Goal: Find specific page/section: Find specific page/section

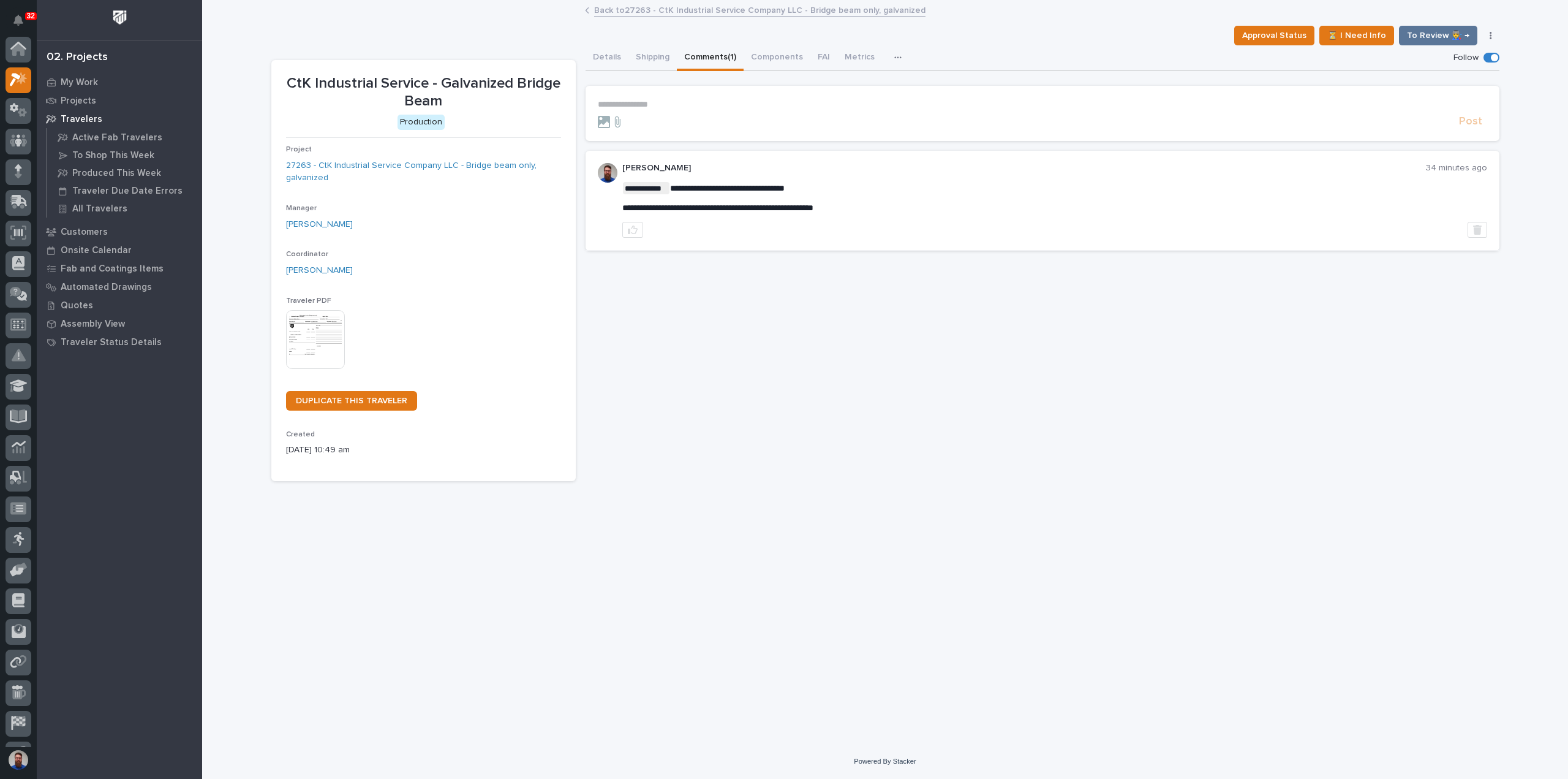
scroll to position [31, 0]
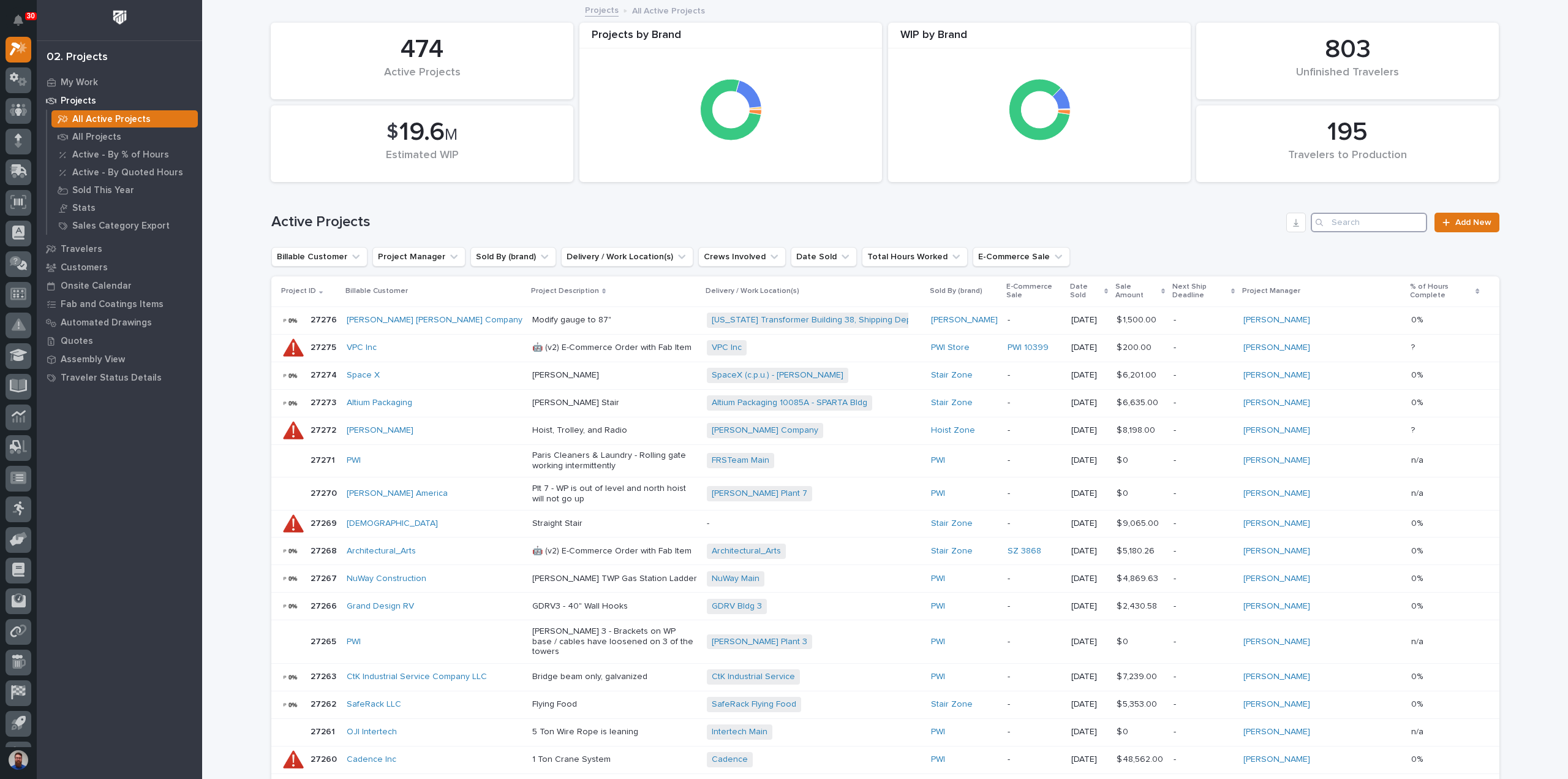
click at [1378, 222] on input "Search" at bounding box center [1369, 222] width 116 height 20
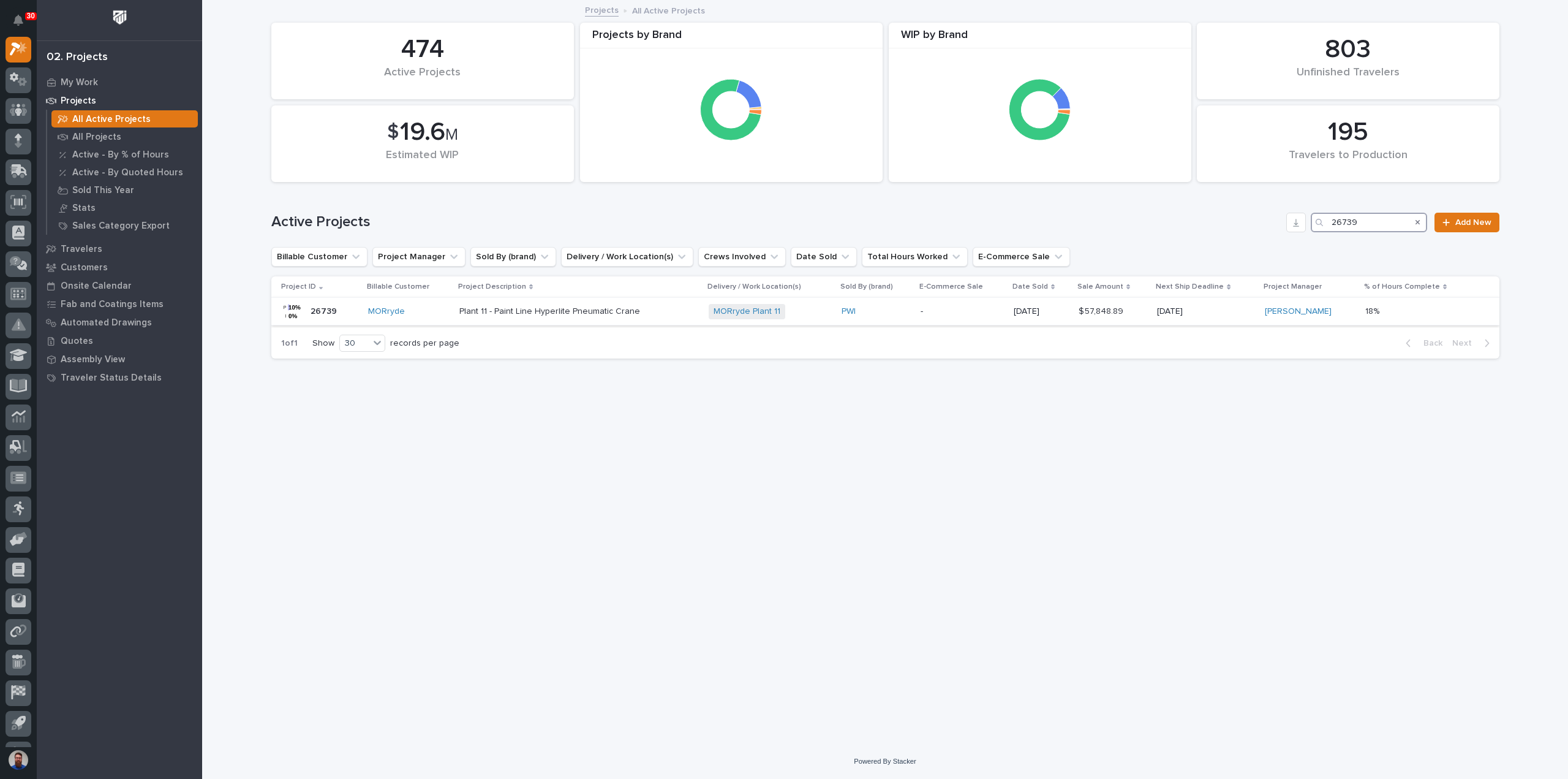
type input "26739"
click at [958, 307] on p "-" at bounding box center [962, 311] width 83 height 11
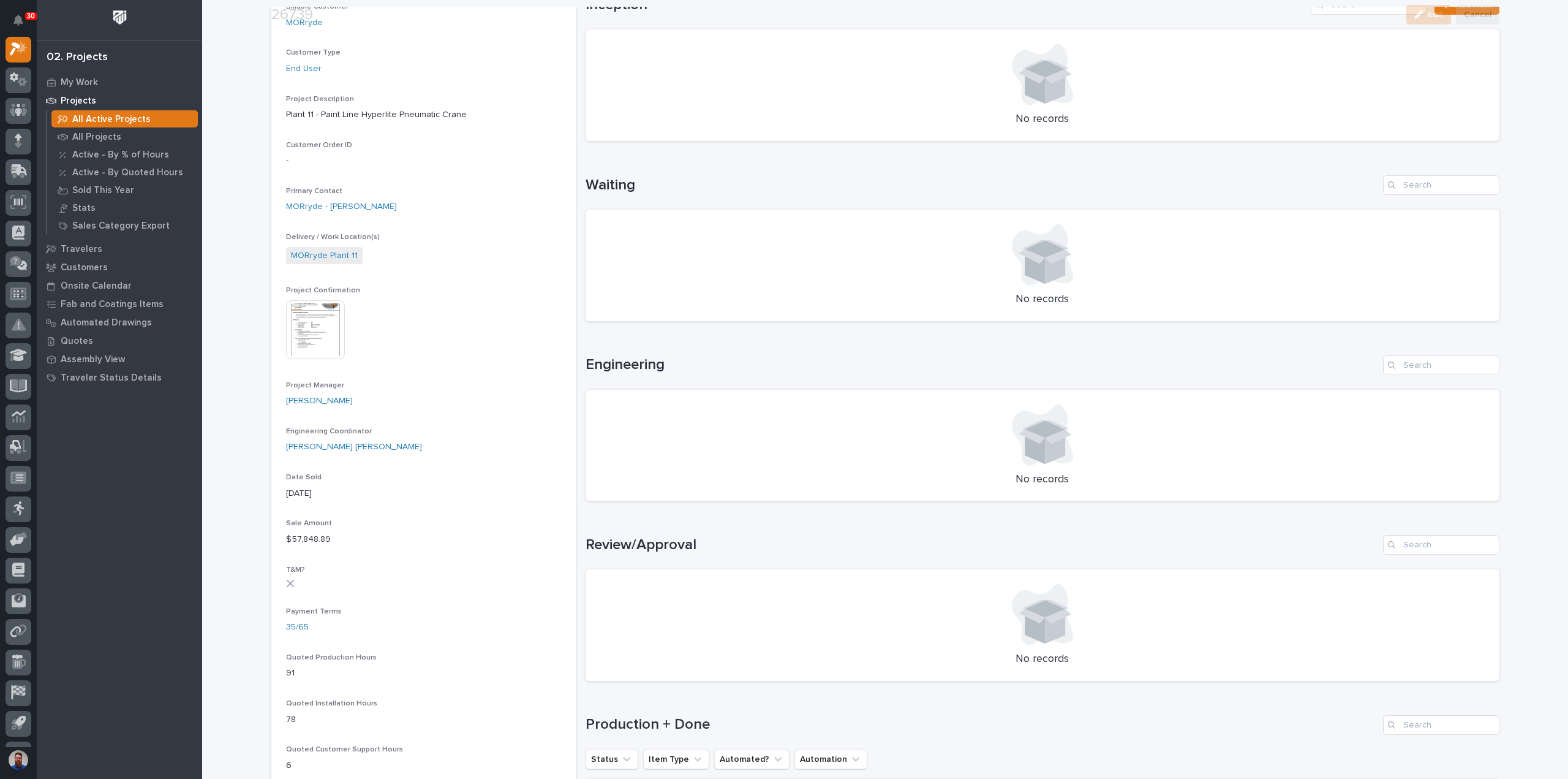
scroll to position [327, 0]
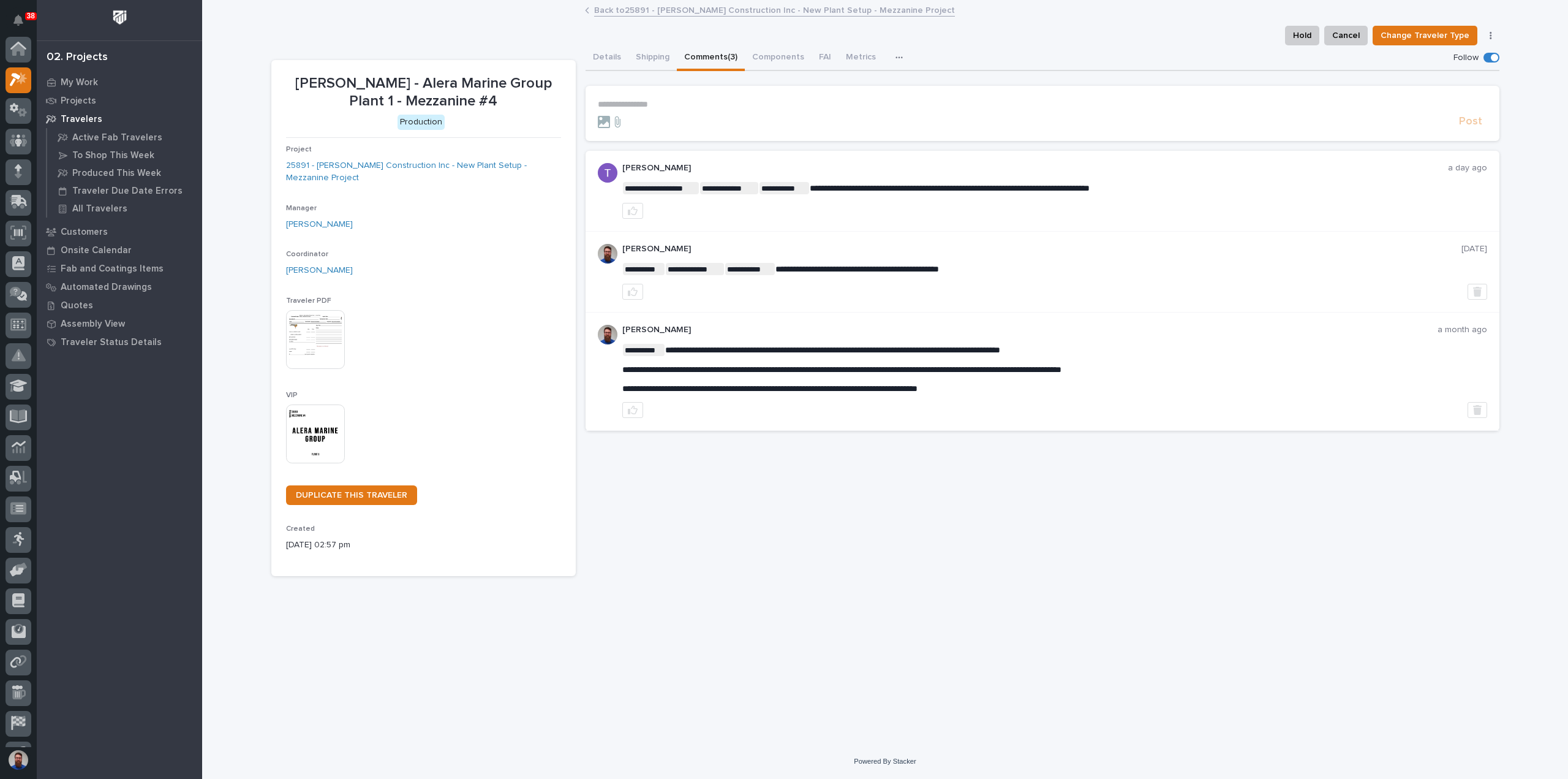
scroll to position [31, 0]
